Goal: Task Accomplishment & Management: Use online tool/utility

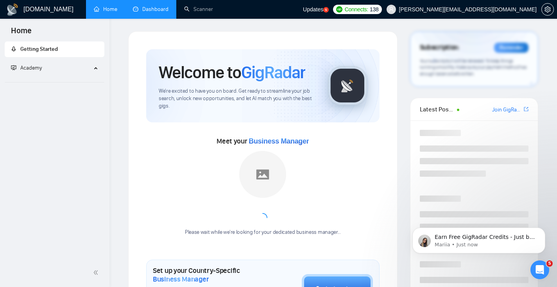
click at [152, 7] on link "Dashboard" at bounding box center [151, 9] width 36 height 7
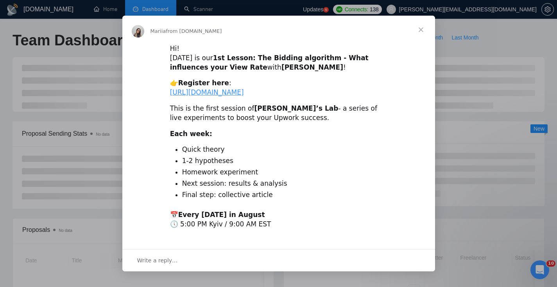
click at [419, 27] on span "Close" at bounding box center [421, 30] width 28 height 28
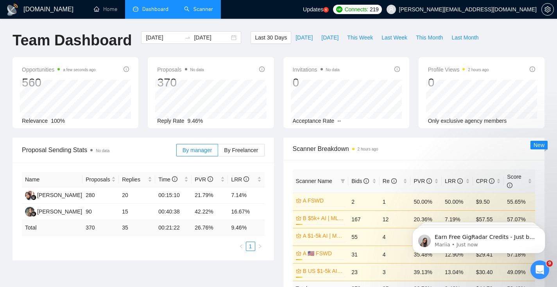
click at [196, 6] on link "Scanner" at bounding box center [198, 9] width 29 height 7
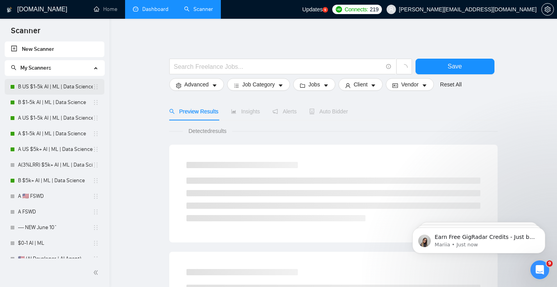
click at [63, 83] on link "B US $1-5k AI | ML | Data Science" at bounding box center [55, 87] width 75 height 16
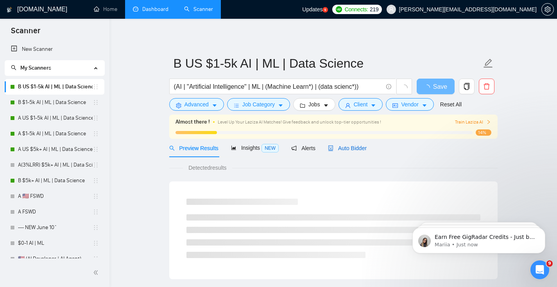
click at [353, 152] on div "Auto Bidder" at bounding box center [347, 148] width 39 height 9
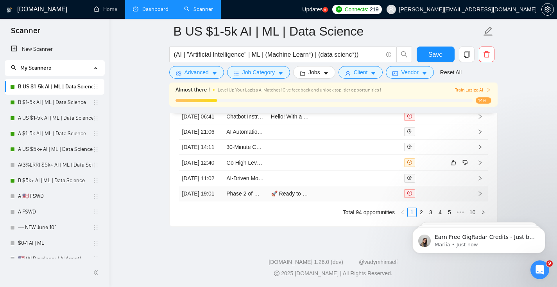
scroll to position [1333, 0]
